Goal: Check status: Check status

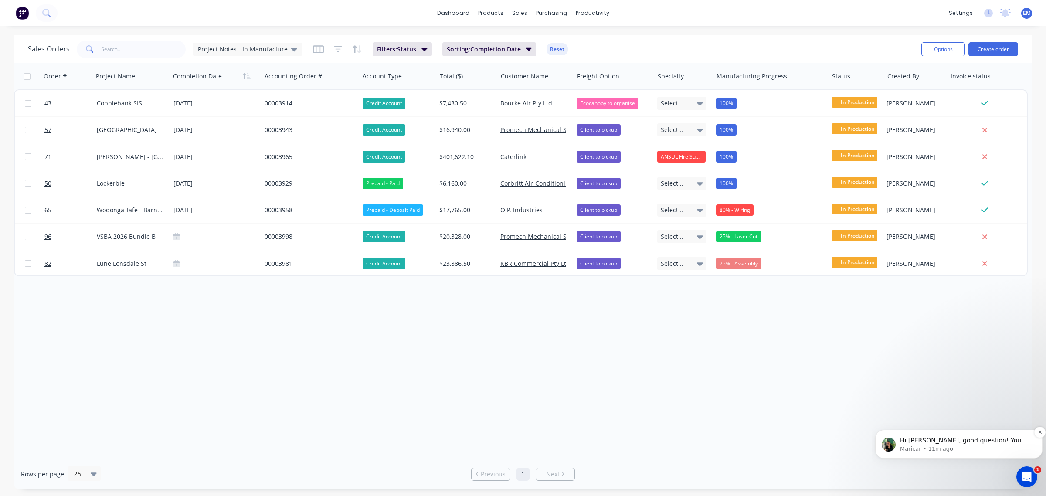
scroll to position [1, 0]
click at [956, 449] on p "Maricar • 11m ago" at bounding box center [966, 449] width 132 height 8
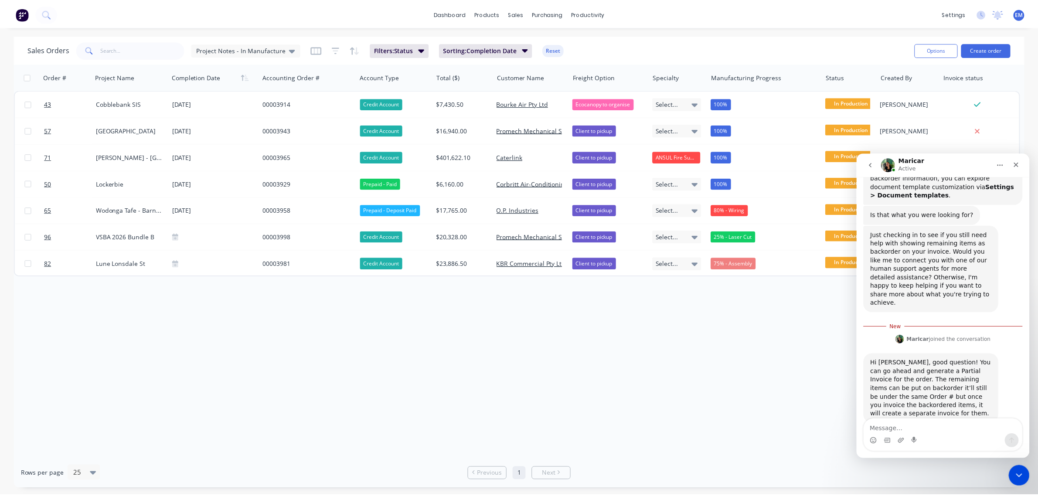
scroll to position [451, 0]
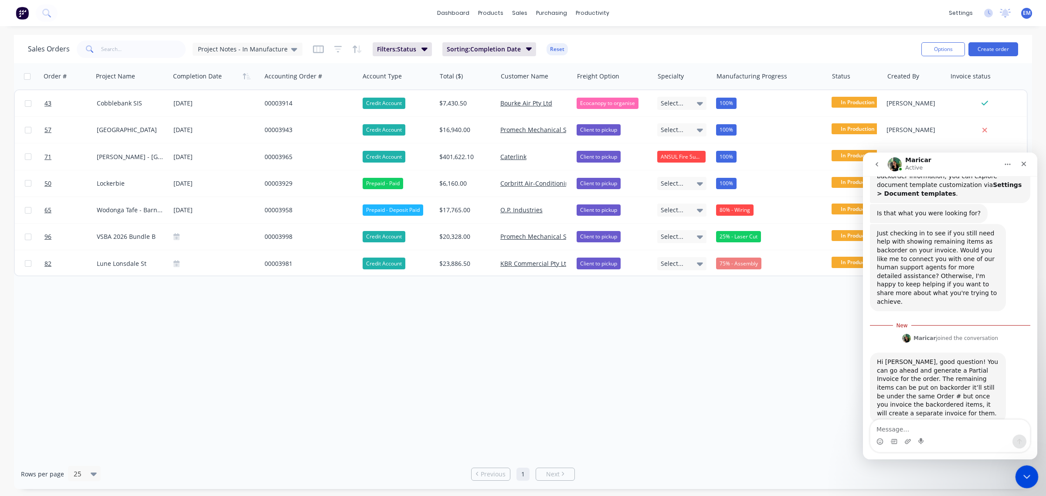
click at [1030, 478] on icon "Close Intercom Messenger" at bounding box center [1025, 475] width 10 height 10
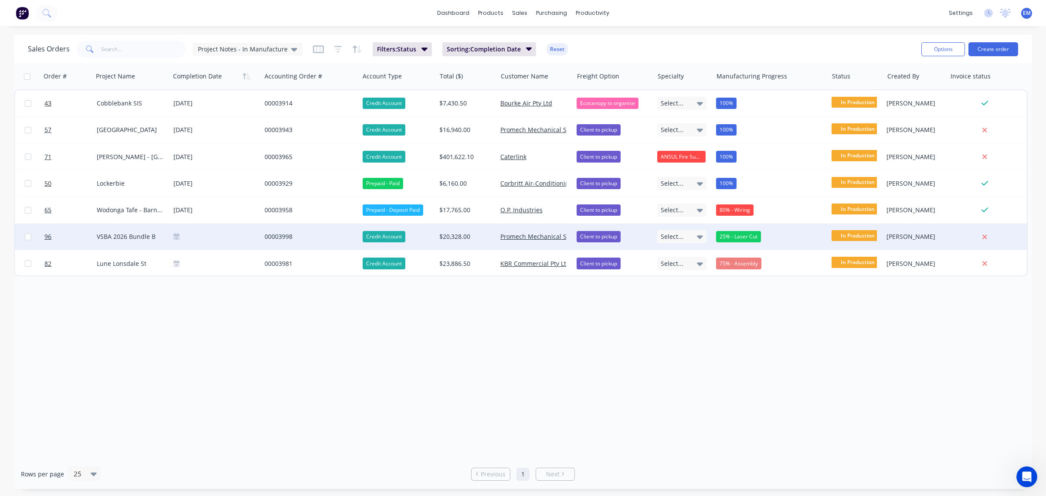
click at [293, 237] on div "00003998" at bounding box center [308, 236] width 87 height 9
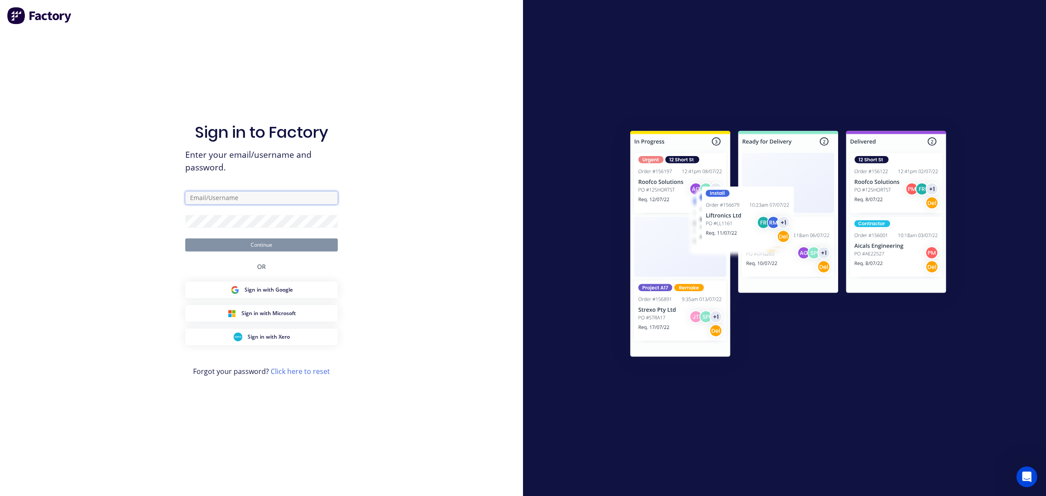
click at [303, 203] on input "text" at bounding box center [261, 197] width 153 height 13
type input "[EMAIL_ADDRESS][PERSON_NAME][DOMAIN_NAME]"
click at [270, 249] on button "Continue" at bounding box center [261, 244] width 153 height 13
